Goal: Transaction & Acquisition: Subscribe to service/newsletter

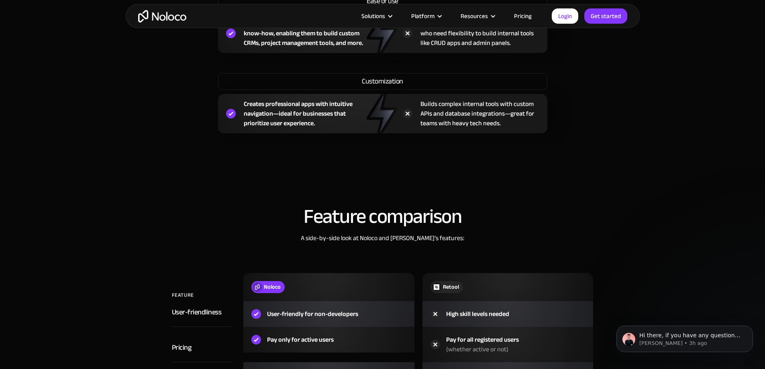
scroll to position [723, 0]
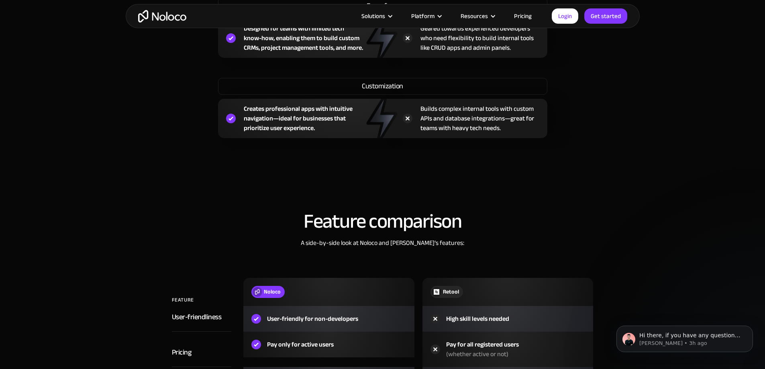
click at [168, 20] on img "home" at bounding box center [162, 16] width 48 height 12
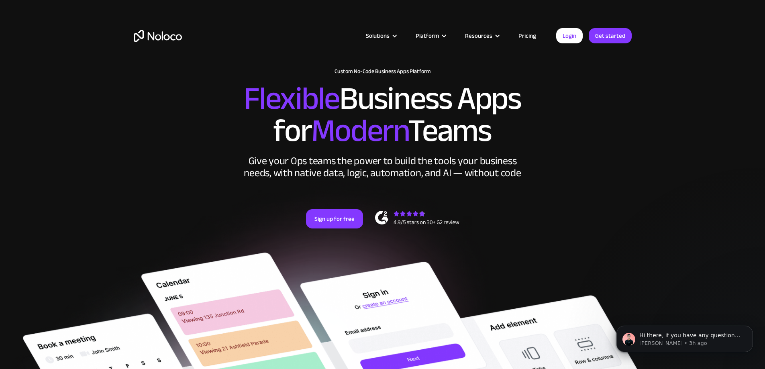
click at [527, 34] on link "Pricing" at bounding box center [527, 36] width 38 height 10
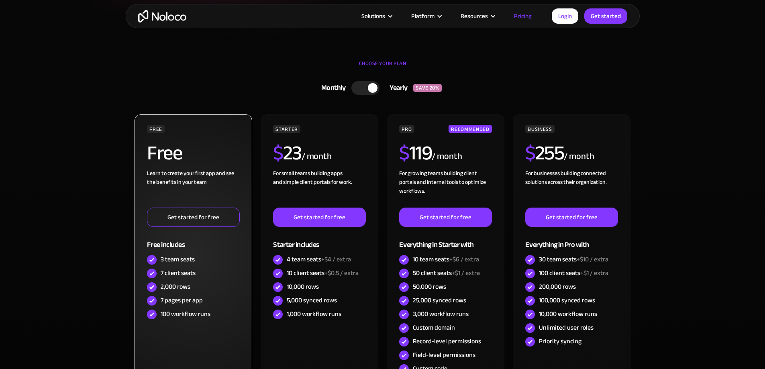
scroll to position [201, 0]
click at [218, 215] on link "Get started for free" at bounding box center [193, 217] width 92 height 19
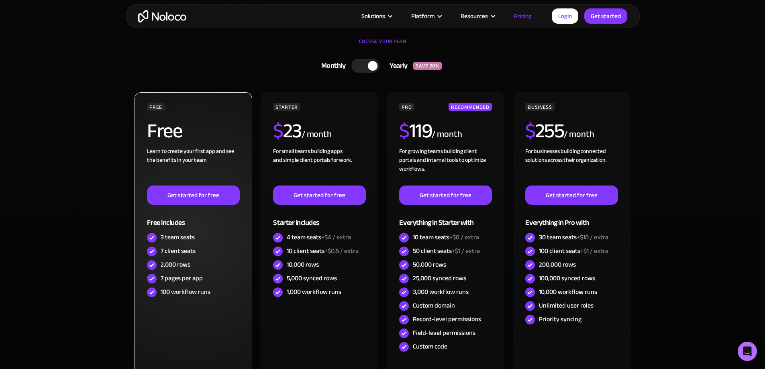
scroll to position [241, 0]
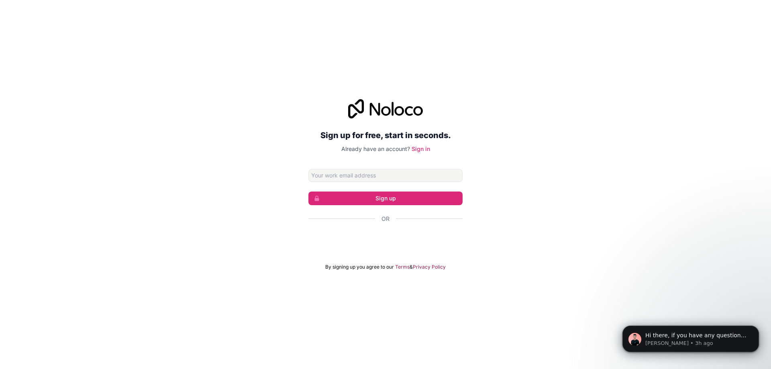
click at [387, 167] on div "Sign up for free, start in seconds. Already have an account? Sign in Sign up Or…" at bounding box center [385, 184] width 154 height 171
click at [384, 174] on input "Email address" at bounding box center [385, 175] width 154 height 13
type input "thisisfriendlovelyllp@gmail.com"
click at [386, 203] on button "Sign up" at bounding box center [385, 198] width 154 height 14
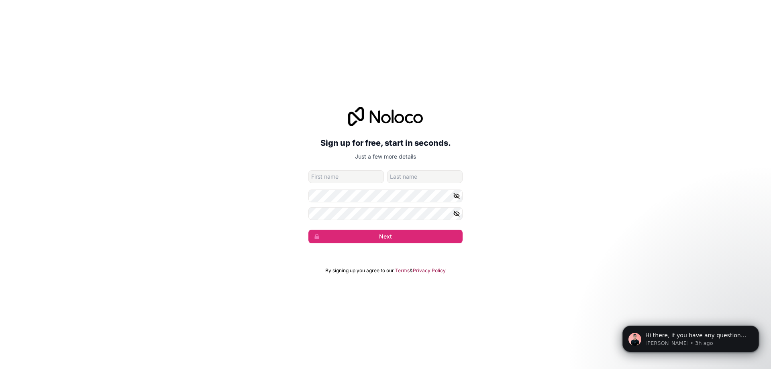
click at [347, 179] on input "given-name" at bounding box center [345, 176] width 75 height 13
click at [308, 175] on protonpass-control-a256 at bounding box center [308, 176] width 0 height 13
click at [324, 177] on input "given-name" at bounding box center [345, 176] width 75 height 13
type input "Amit"
type input "R"
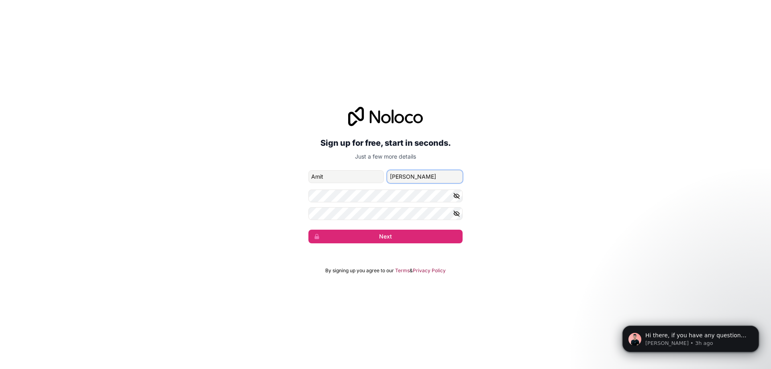
type input "Rajbhar"
click at [390, 244] on div "Sign up for free, start in seconds. Just a few more details thisisfriendlovelyl…" at bounding box center [385, 175] width 771 height 159
click at [389, 241] on button "Next" at bounding box center [385, 237] width 154 height 14
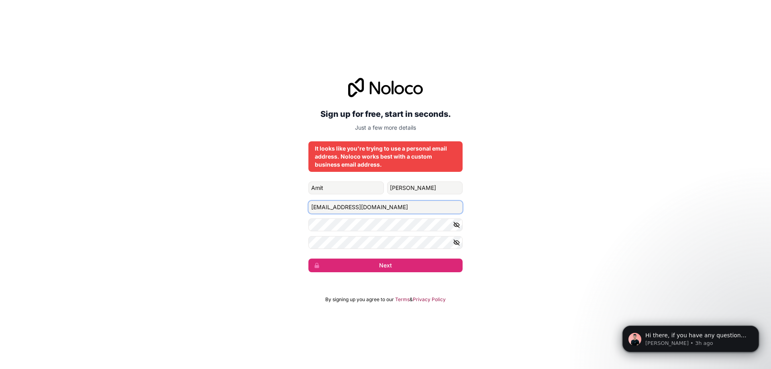
click at [360, 205] on input "thisisfriendlovelyllp@gmail.com" at bounding box center [385, 207] width 154 height 13
paste input "akr.ceo@friendlovely"
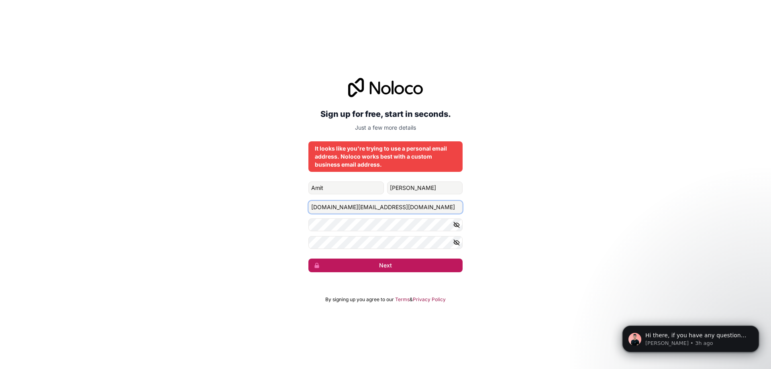
type input "akr.ceo@friendlovely.com"
click at [375, 268] on button "Next" at bounding box center [385, 266] width 154 height 14
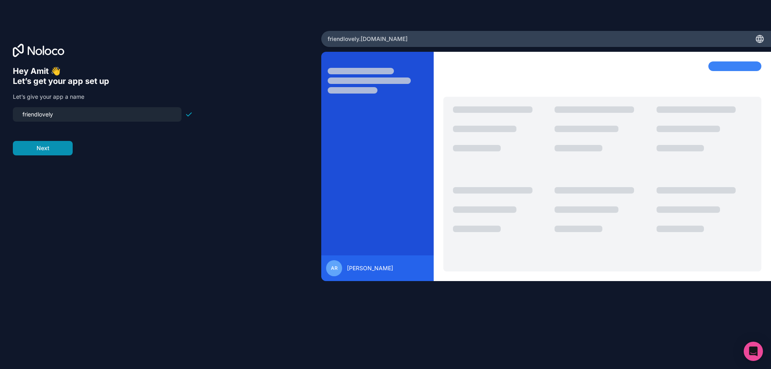
click at [67, 146] on button "Next" at bounding box center [43, 148] width 60 height 14
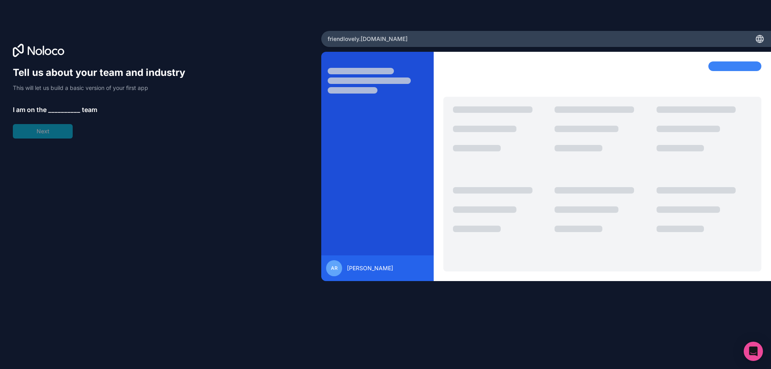
click at [63, 105] on span "__________" at bounding box center [64, 110] width 32 height 10
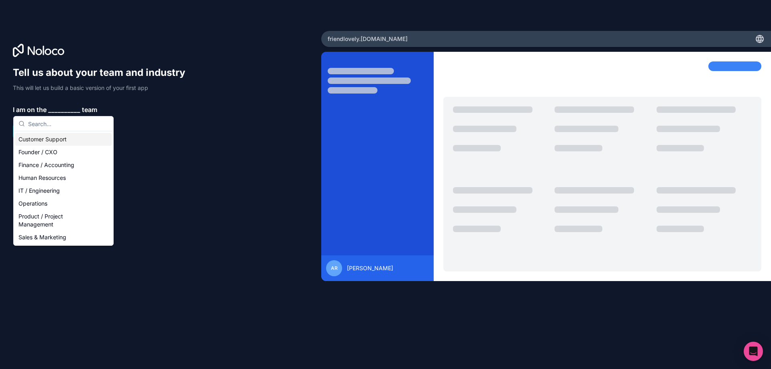
click at [133, 114] on div "Tell us about your team and industry This will let us build a basic version of …" at bounding box center [103, 102] width 180 height 72
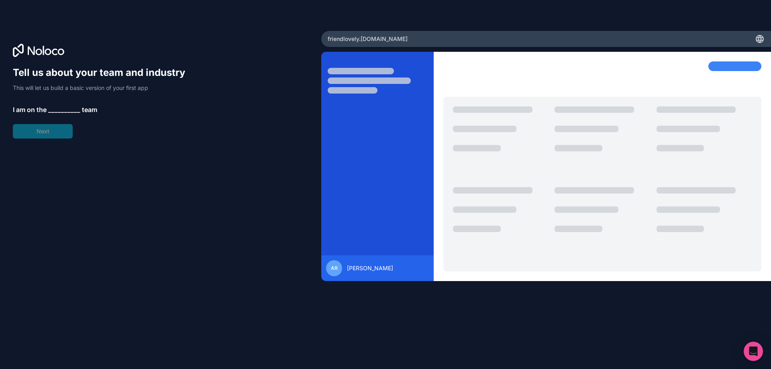
click at [57, 128] on div "Tell us about your team and industry This will let us build a basic version of …" at bounding box center [103, 102] width 180 height 72
click at [68, 109] on span "__________" at bounding box center [64, 110] width 32 height 10
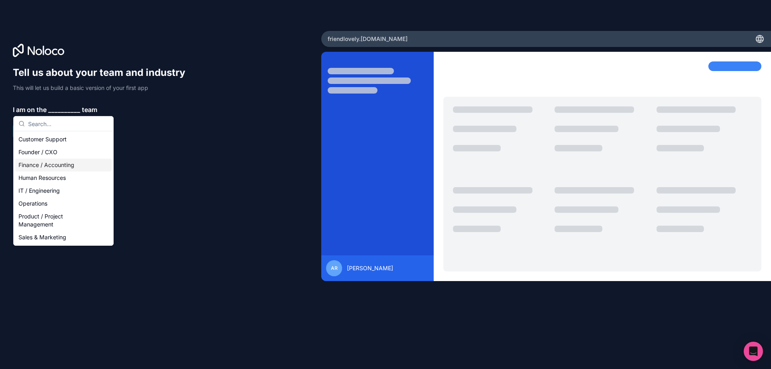
click at [73, 169] on div "Finance / Accounting" at bounding box center [63, 165] width 96 height 13
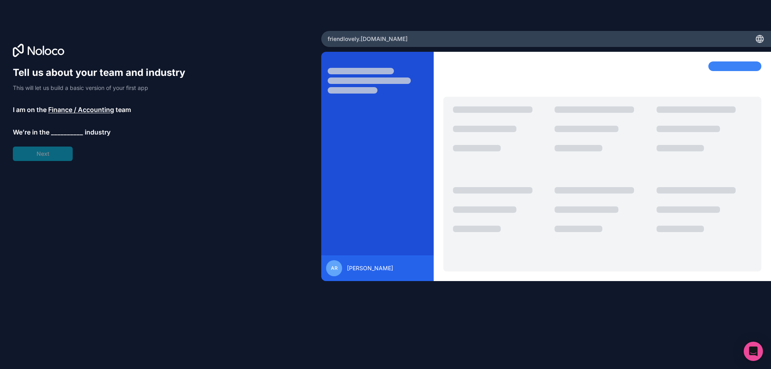
click at [65, 132] on span "__________" at bounding box center [67, 132] width 32 height 10
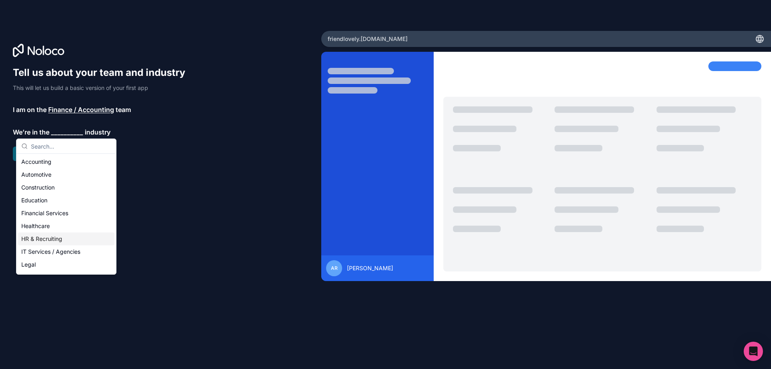
scroll to position [165, 0]
click at [54, 267] on div "Others" at bounding box center [66, 266] width 96 height 13
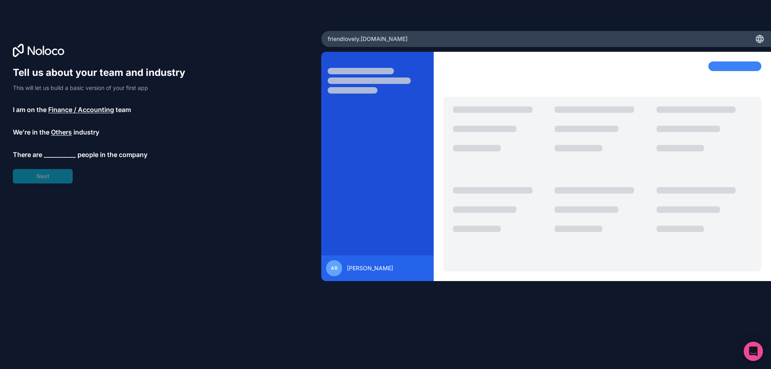
click at [63, 146] on div "Tell us about your team and industry This will let us build a basic version of …" at bounding box center [103, 124] width 180 height 117
click at [59, 155] on span "__________" at bounding box center [60, 155] width 32 height 10
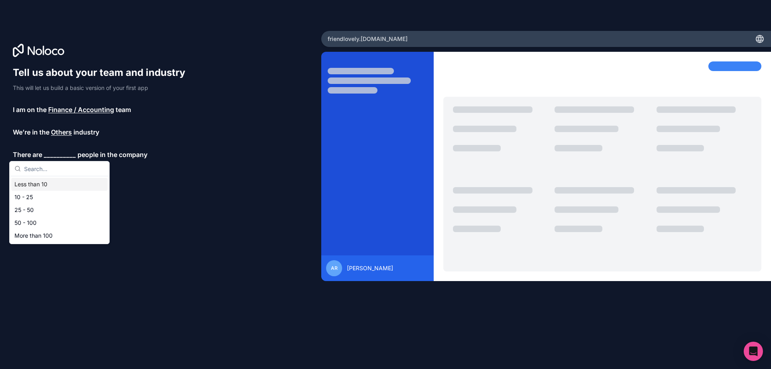
click at [96, 183] on div "Less than 10" at bounding box center [59, 184] width 96 height 13
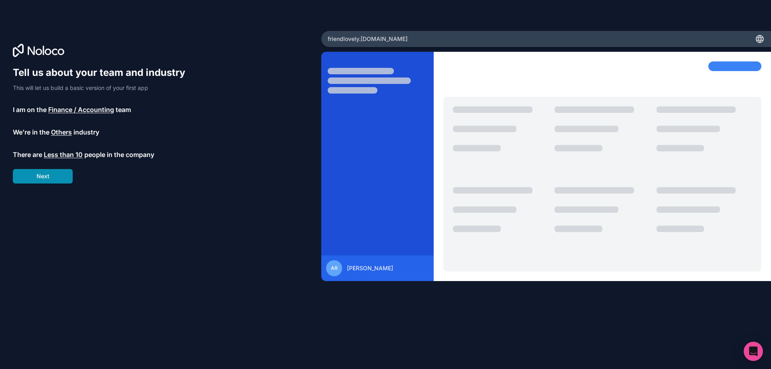
click at [67, 179] on button "Next" at bounding box center [43, 176] width 60 height 14
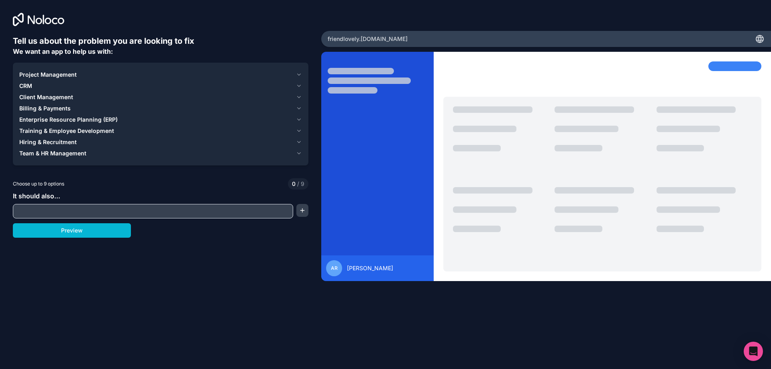
click at [66, 210] on input "text" at bounding box center [153, 211] width 276 height 11
click at [297, 88] on icon "button" at bounding box center [299, 86] width 6 height 6
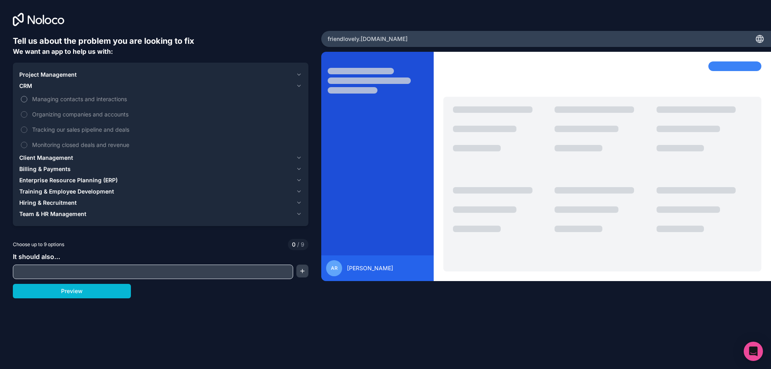
click at [26, 98] on button "Managing contacts and interactions" at bounding box center [24, 99] width 6 height 6
click at [22, 116] on button "Organizing companies and accounts" at bounding box center [24, 114] width 6 height 6
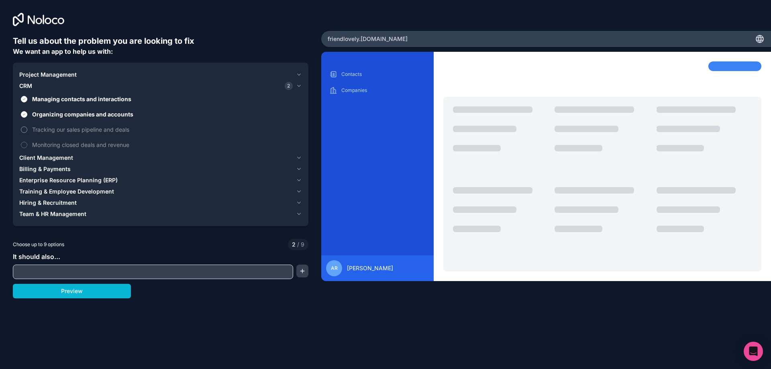
click at [37, 129] on span "Tracking our sales pipeline and deals" at bounding box center [166, 129] width 268 height 8
click at [27, 129] on button "Tracking our sales pipeline and deals" at bounding box center [24, 129] width 6 height 6
click at [37, 129] on span "Tracking our sales pipeline and deals" at bounding box center [166, 129] width 268 height 8
click at [27, 129] on button "Tracking our sales pipeline and deals" at bounding box center [24, 129] width 6 height 6
click at [37, 129] on span "Tracking our sales pipeline and deals" at bounding box center [166, 129] width 268 height 8
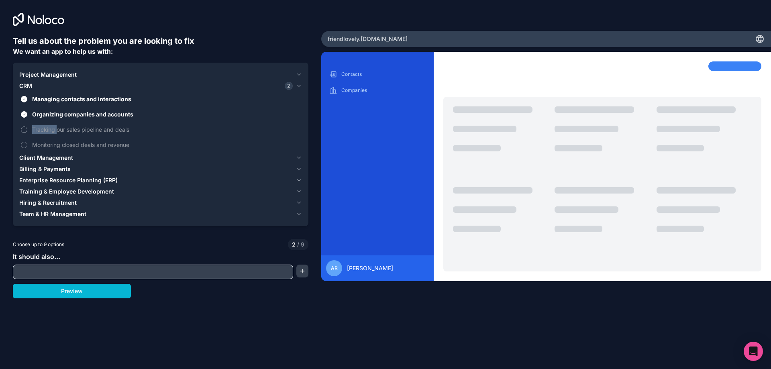
click at [27, 129] on button "Tracking our sales pipeline and deals" at bounding box center [24, 129] width 6 height 6
click at [38, 155] on span "Client Management" at bounding box center [46, 158] width 54 height 8
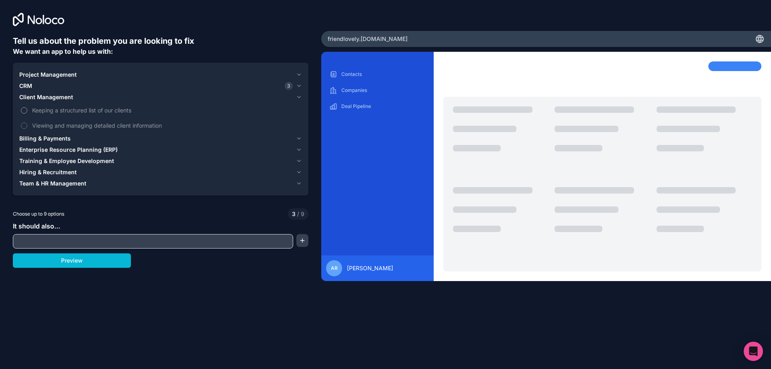
click at [26, 109] on button "Keeping a structured list of our clients" at bounding box center [24, 110] width 6 height 6
click at [29, 124] on label "Viewing and managing detailed client information" at bounding box center [160, 125] width 283 height 15
click at [27, 124] on button "Viewing and managing detailed client information" at bounding box center [24, 125] width 6 height 6
click at [68, 137] on span "Billing & Payments" at bounding box center [44, 138] width 51 height 8
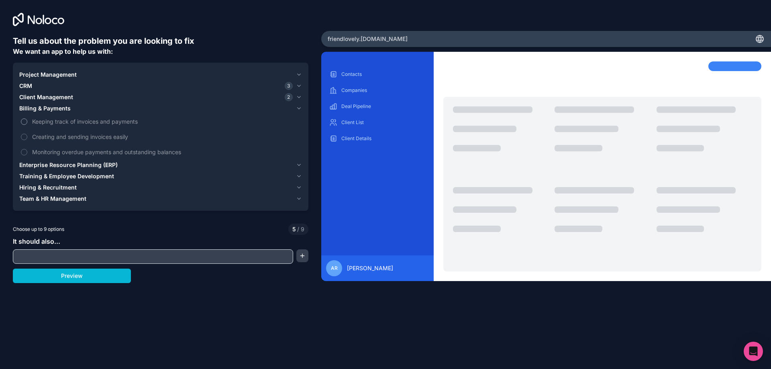
click at [51, 123] on span "Keeping track of invoices and payments" at bounding box center [166, 121] width 268 height 8
click at [27, 123] on button "Keeping track of invoices and payments" at bounding box center [24, 121] width 6 height 6
click at [45, 134] on span "Creating and sending invoices easily" at bounding box center [166, 136] width 268 height 8
click at [27, 134] on button "Creating and sending invoices easily" at bounding box center [24, 137] width 6 height 6
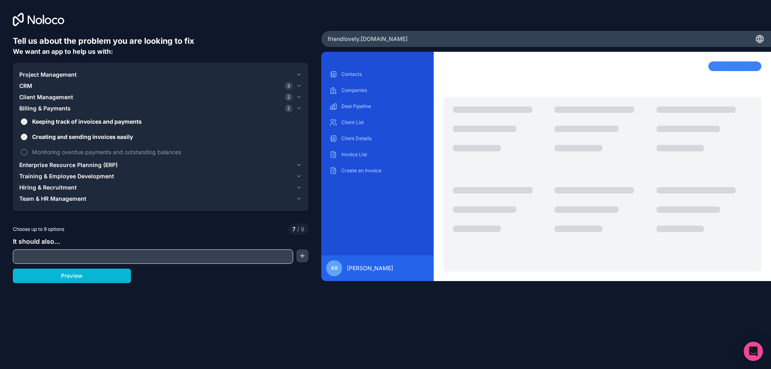
click at [42, 153] on span "Monitoring overdue payments and outstanding balances" at bounding box center [166, 152] width 268 height 8
click at [27, 153] on button "Monitoring overdue payments and outstanding balances" at bounding box center [24, 152] width 6 height 6
click at [42, 163] on span "Enterprise Resource Planning (ERP)" at bounding box center [68, 165] width 98 height 8
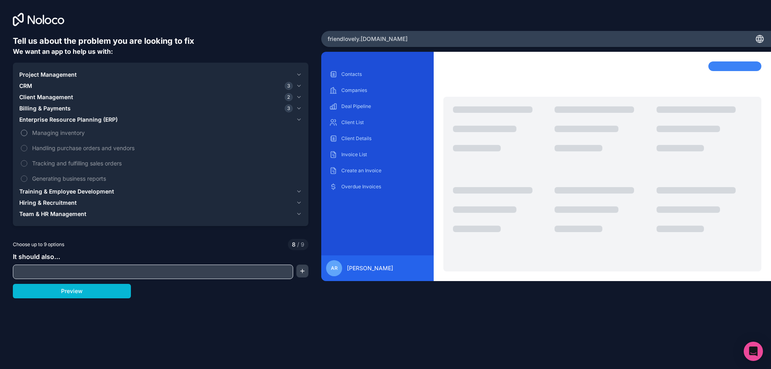
click at [35, 131] on span "Managing inventory" at bounding box center [166, 132] width 268 height 8
click at [27, 131] on button "Managing inventory" at bounding box center [24, 133] width 6 height 6
click at [37, 149] on span "Handling purchase orders and vendors" at bounding box center [166, 148] width 268 height 8
click at [39, 150] on span "Handling purchase orders and vendors" at bounding box center [166, 148] width 268 height 8
click at [40, 147] on span "Handling purchase orders and vendors" at bounding box center [166, 148] width 268 height 8
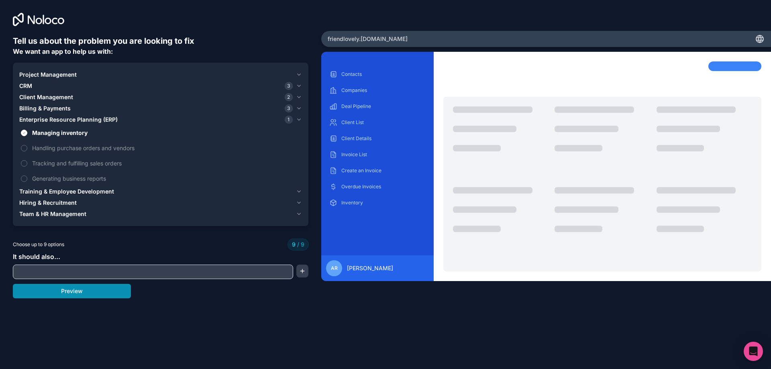
click at [95, 293] on button "Preview" at bounding box center [72, 291] width 118 height 14
